Goal: Use online tool/utility: Utilize a website feature to perform a specific function

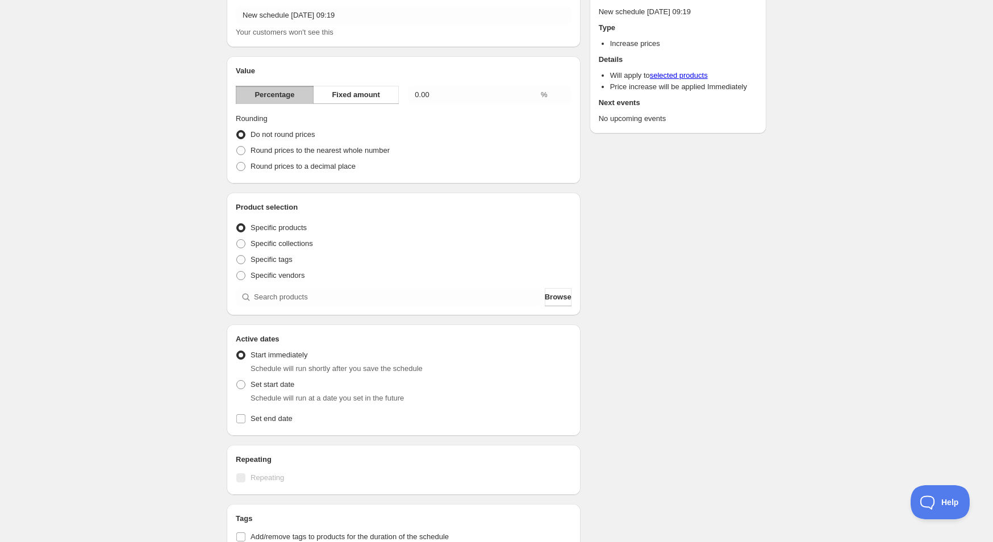
scroll to position [43, 0]
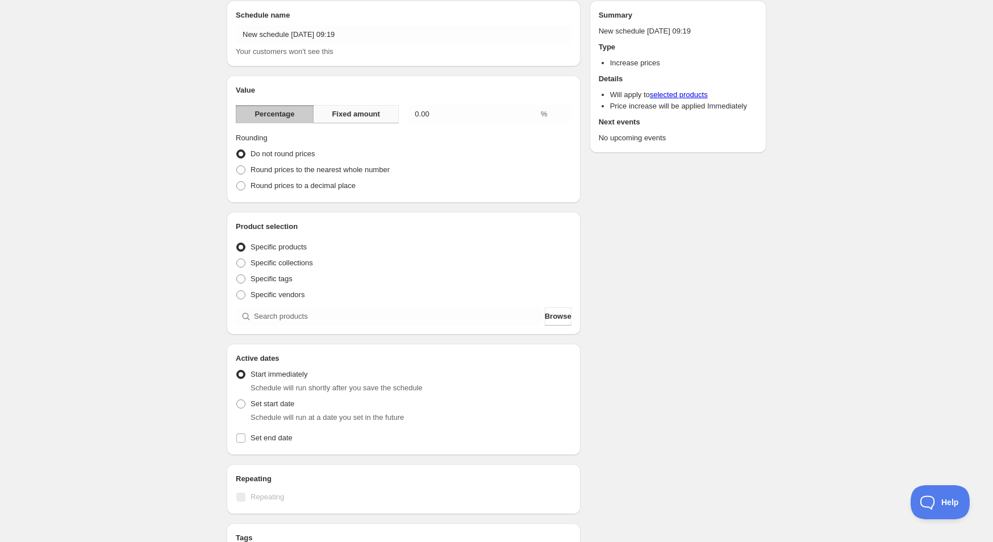
click at [373, 115] on span "Fixed amount" at bounding box center [356, 114] width 48 height 11
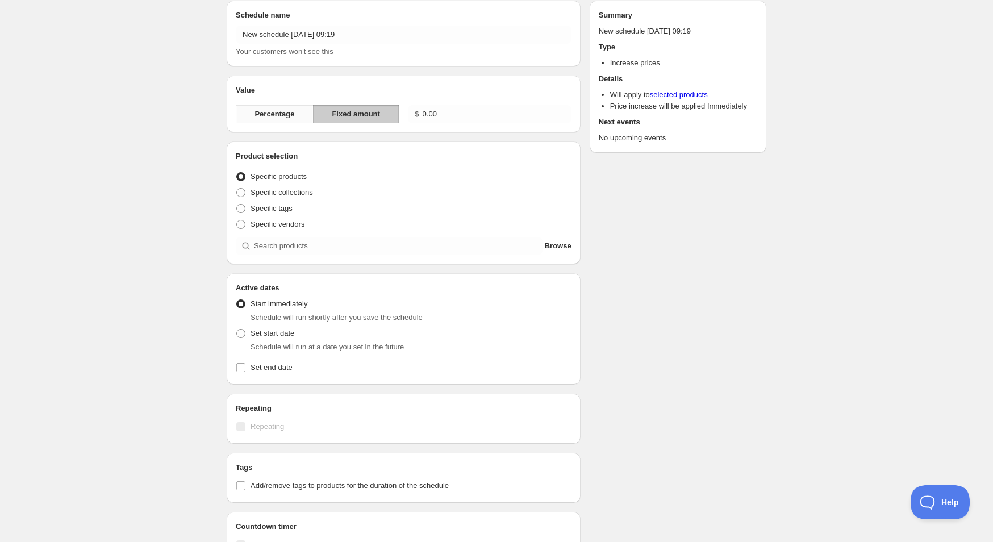
click at [274, 119] on span "Percentage" at bounding box center [275, 114] width 40 height 11
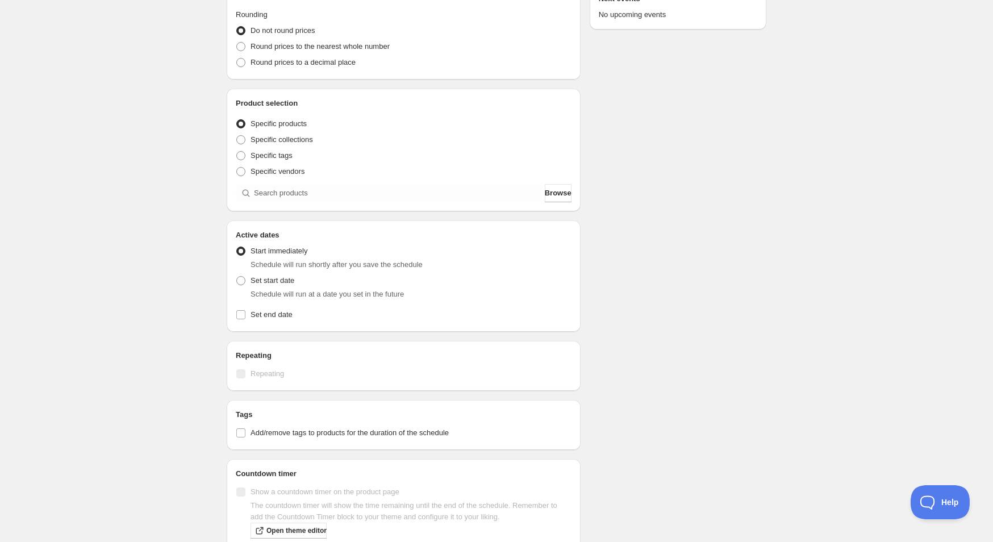
scroll to position [0, 0]
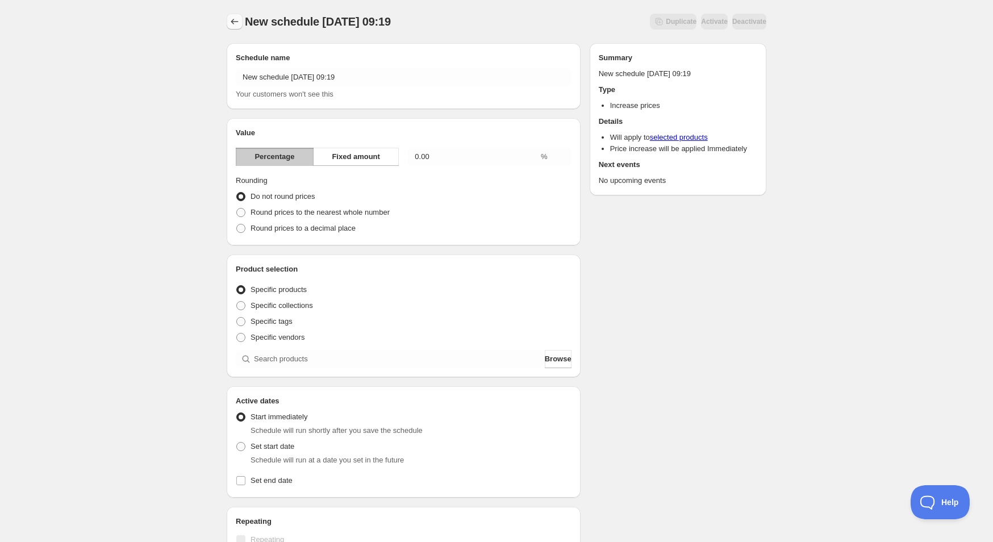
click at [234, 20] on icon "Schedules" at bounding box center [234, 21] width 11 height 11
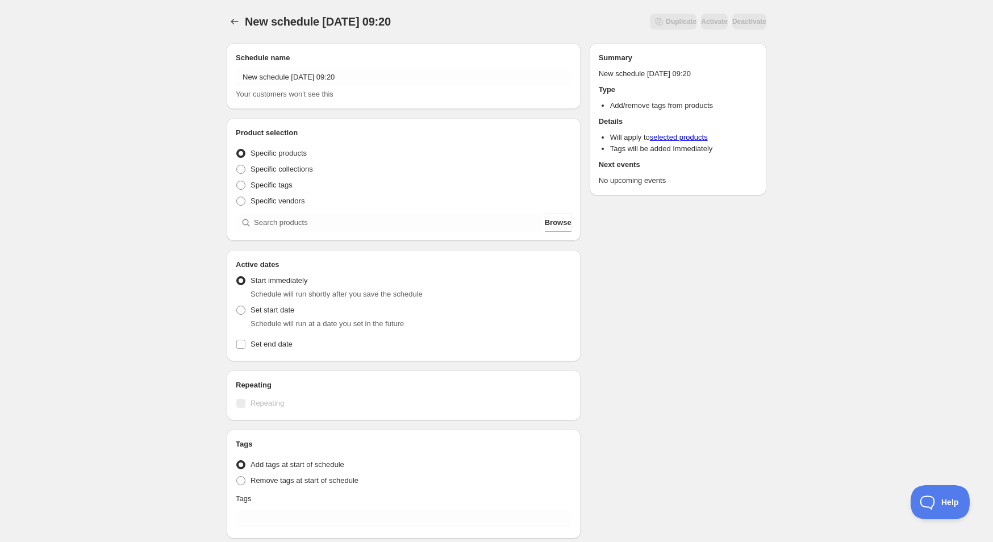
scroll to position [145, 0]
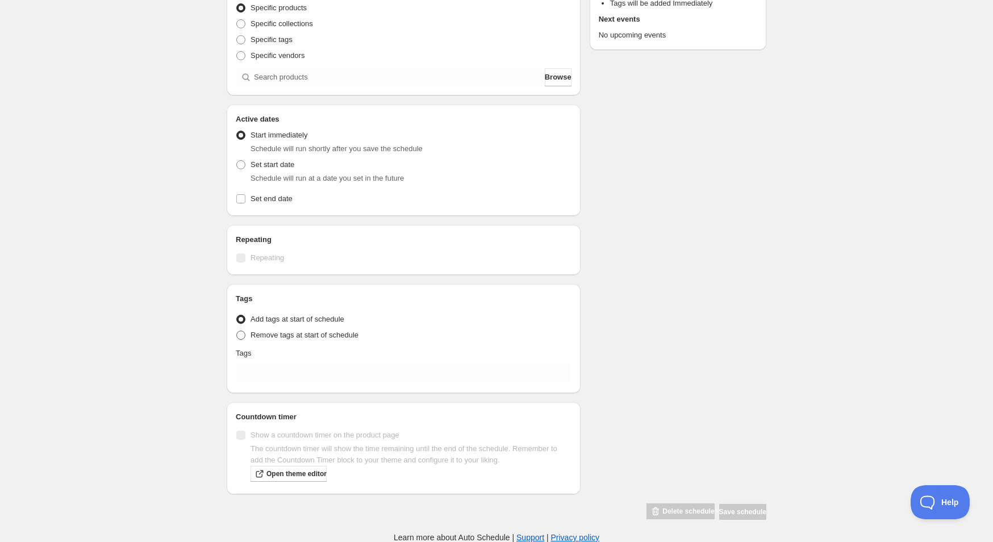
click at [317, 338] on span "Remove tags at start of schedule" at bounding box center [305, 335] width 108 height 9
click at [237, 331] on input "Remove tags at start of schedule" at bounding box center [236, 331] width 1 height 1
radio input "true"
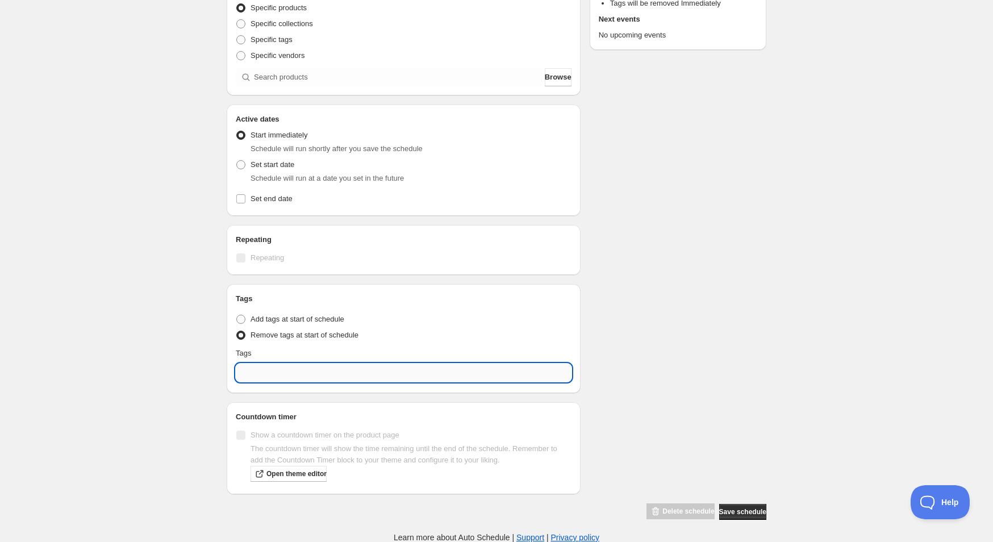
click at [354, 375] on input "text" at bounding box center [404, 373] width 336 height 18
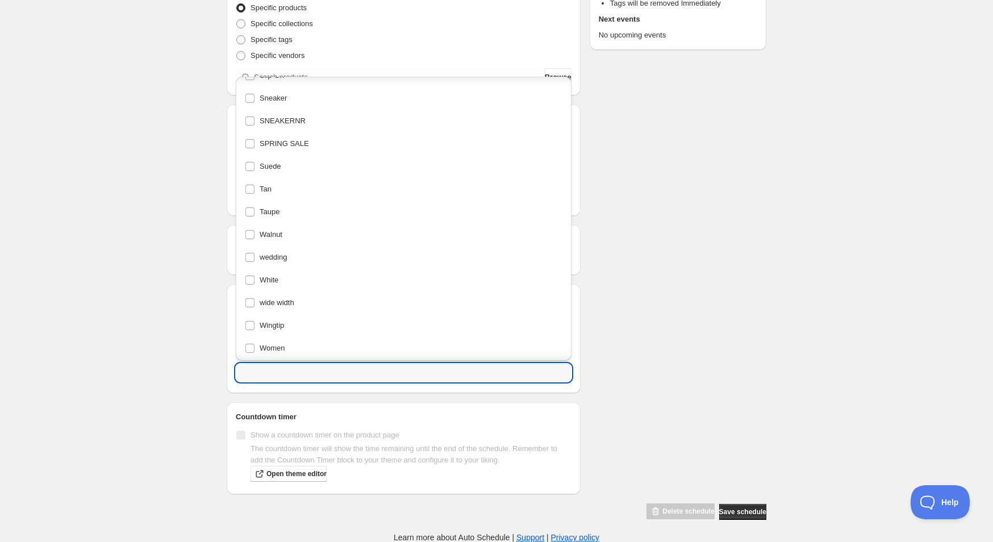
scroll to position [2339, 0]
click at [706, 227] on div "Schedule name New schedule [DATE] 09:20 Your customers won't see this Product s…" at bounding box center [492, 205] width 549 height 632
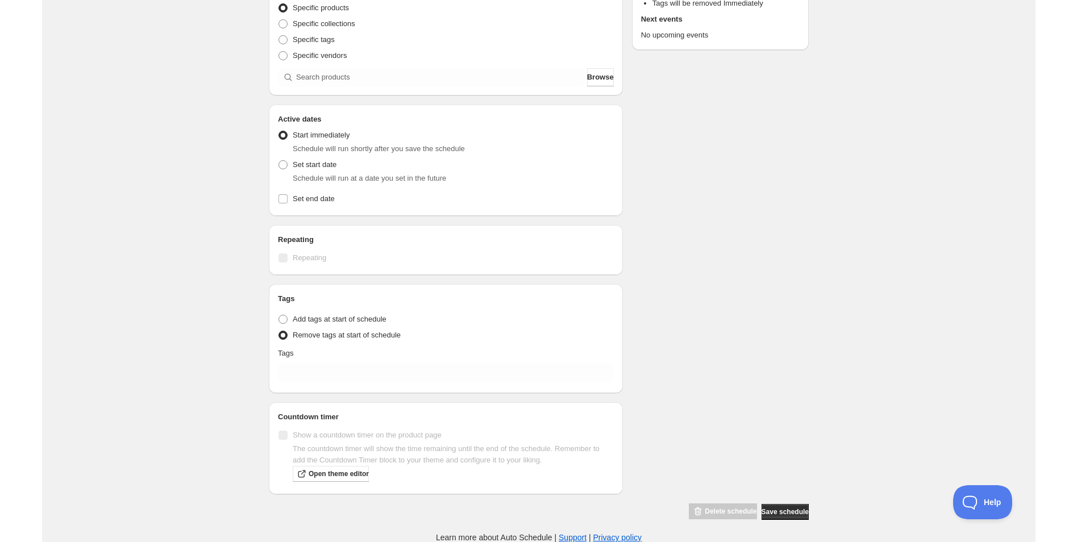
scroll to position [0, 0]
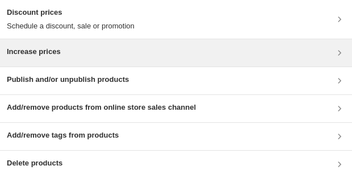
click at [134, 56] on div "Increase prices" at bounding box center [176, 53] width 339 height 14
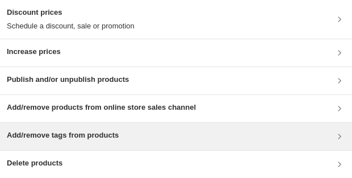
click at [335, 147] on div "Add/remove tags from products" at bounding box center [176, 136] width 352 height 27
